Goal: Complete application form: Complete application form

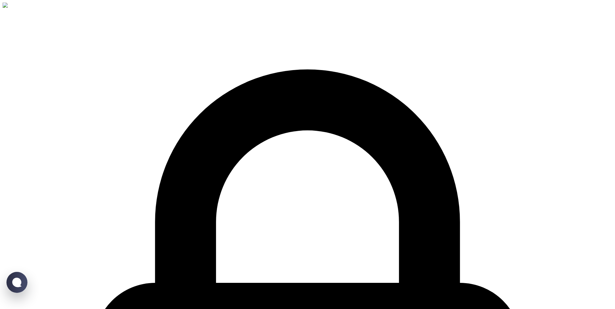
type input "Jakhongir"
type input "[PERSON_NAME]"
type input "[EMAIL_ADDRESS][DOMAIN_NAME]"
type input "[PHONE_NUMBER]"
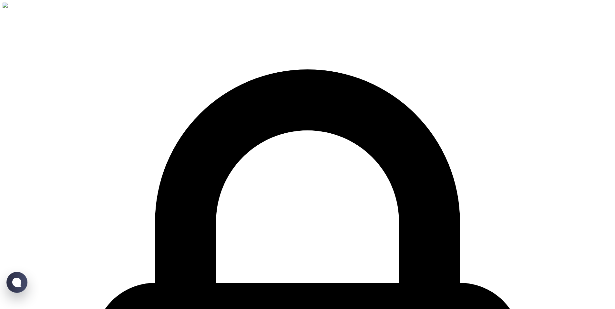
select select "UZ"
type input "[PHONE_NUMBER]"
type input "[DATE]"
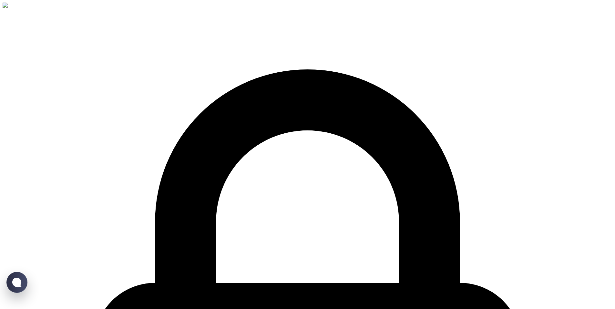
type input "Jakhongir"
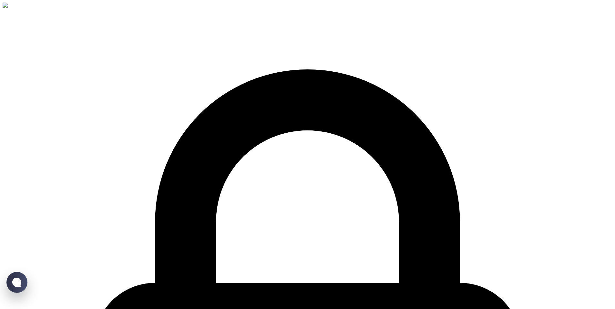
type input "[PERSON_NAME]"
type input "[EMAIL_ADDRESS][DOMAIN_NAME]"
type input "+9"
select select "ZZ"
type input "+99"
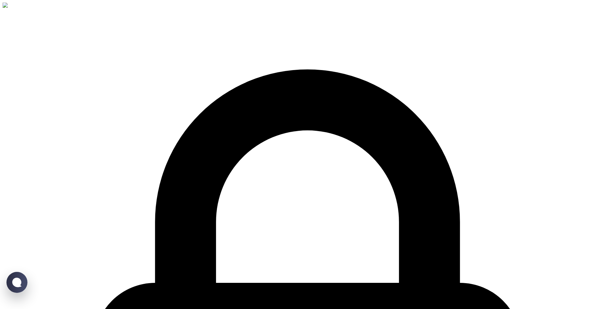
select select "UZ"
type input "[PHONE_NUMBER]"
type input "[DATE]"
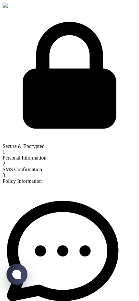
select select "UZ"
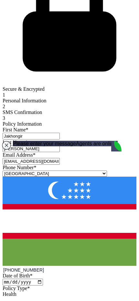
click at [8, 143] on jdiv at bounding box center [6, 145] width 9 height 9
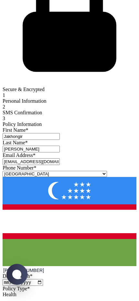
scroll to position [57, 0]
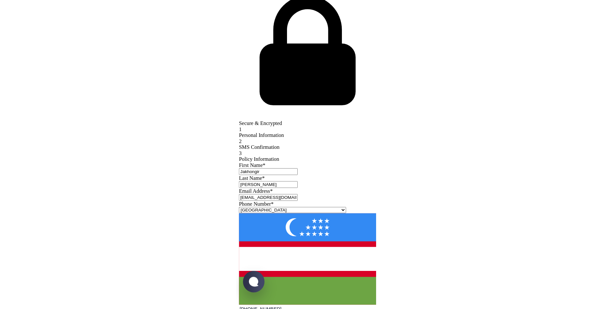
scroll to position [0, 0]
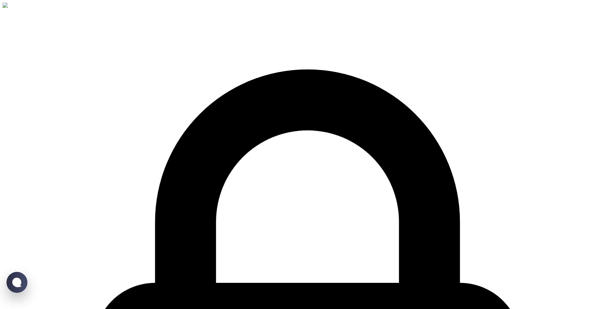
drag, startPoint x: 427, startPoint y: 37, endPoint x: 387, endPoint y: 38, distance: 39.7
